Goal: Transaction & Acquisition: Obtain resource

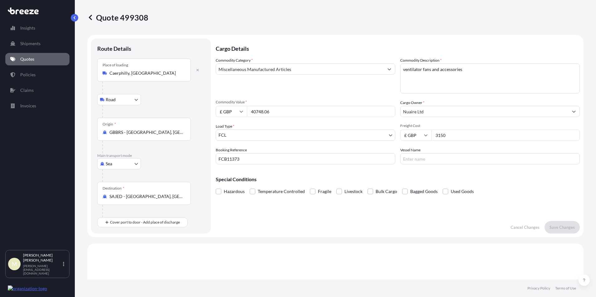
select select "Road"
select select "Sea"
select select "2"
click at [38, 60] on link "Quotes" at bounding box center [37, 59] width 64 height 12
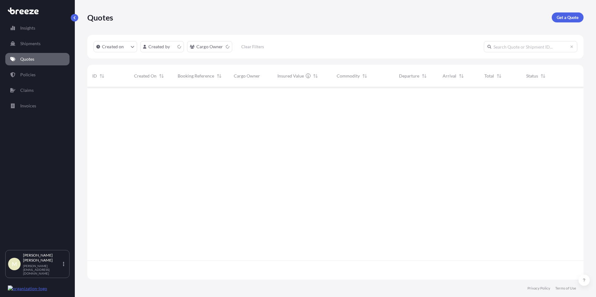
scroll to position [191, 491]
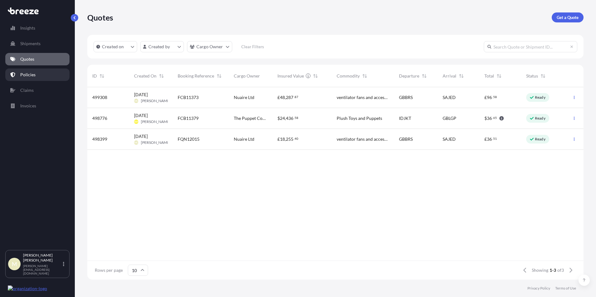
click at [29, 73] on p "Policies" at bounding box center [27, 75] width 15 height 6
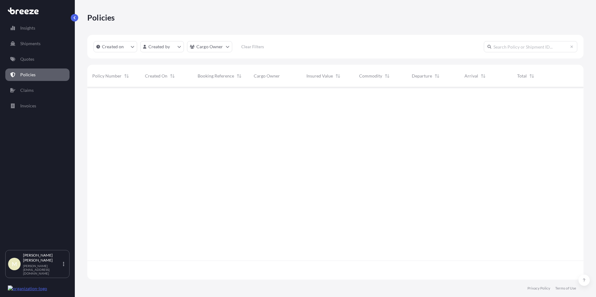
scroll to position [191, 491]
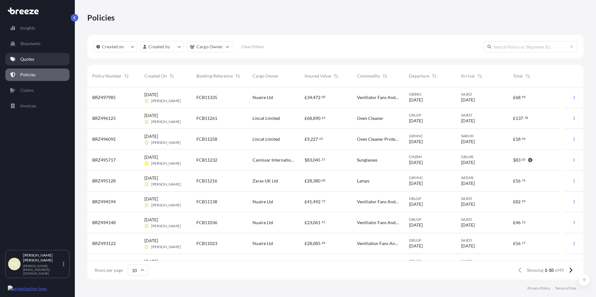
click at [27, 62] on p "Quotes" at bounding box center [27, 59] width 14 height 6
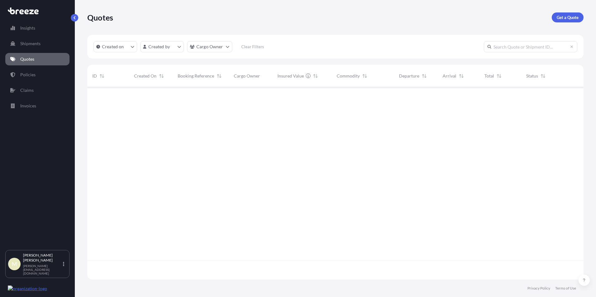
scroll to position [191, 491]
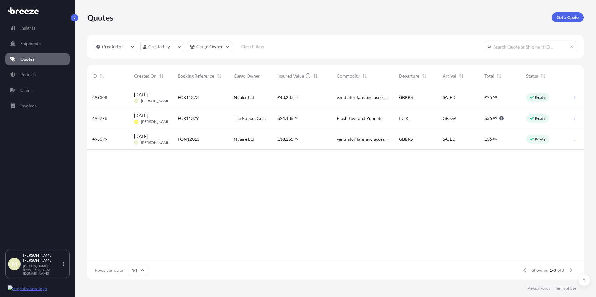
click at [197, 98] on span "FCB11373" at bounding box center [188, 97] width 21 height 6
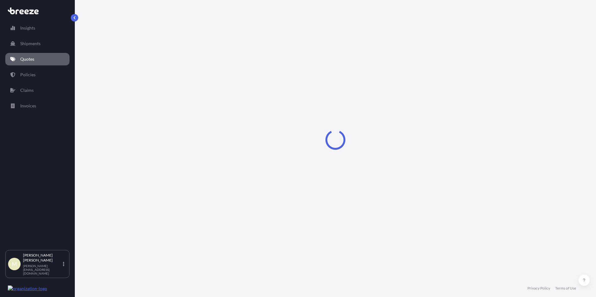
select select "Road"
select select "Sea"
select select "2"
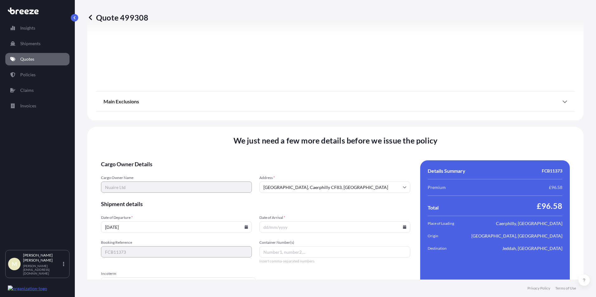
scroll to position [742, 0]
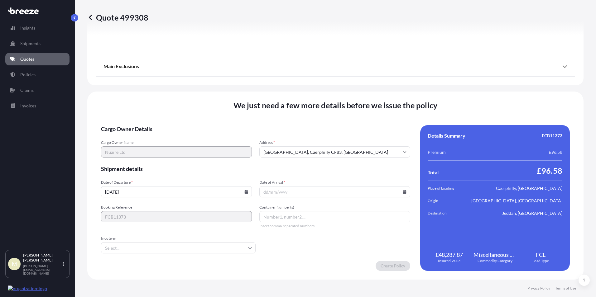
click at [109, 192] on input "[DATE]" at bounding box center [176, 191] width 151 height 11
type input "[DATE]"
click at [284, 193] on input "Date of Arrival *" at bounding box center [334, 191] width 151 height 11
click at [293, 192] on input "Date of Arrival *" at bounding box center [334, 191] width 151 height 11
type input "[DATE]"
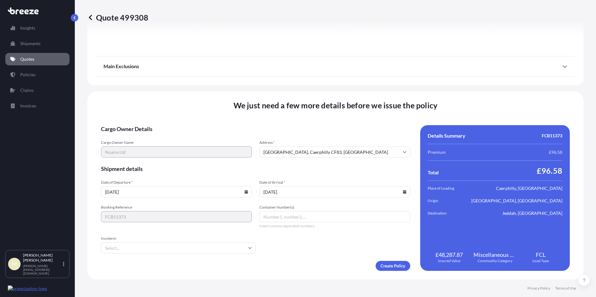
click at [282, 219] on input "Container Number(s)" at bounding box center [334, 216] width 151 height 11
click at [317, 216] on input "Container Number(s)" at bounding box center [334, 216] width 151 height 11
type input "b"
type input "BEAU5727561"
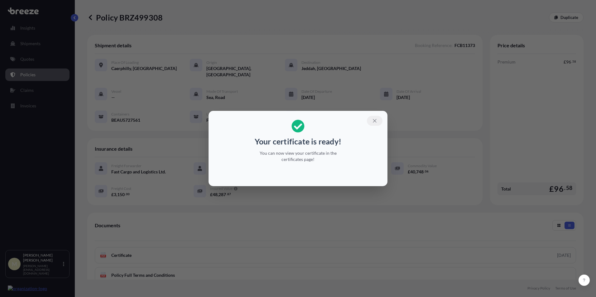
click at [374, 120] on icon "button" at bounding box center [375, 121] width 6 height 6
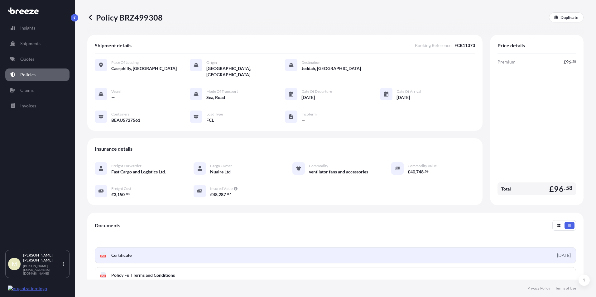
click at [210, 247] on link "PDF Certificate [DATE]" at bounding box center [335, 255] width 481 height 16
